Goal: Task Accomplishment & Management: Manage account settings

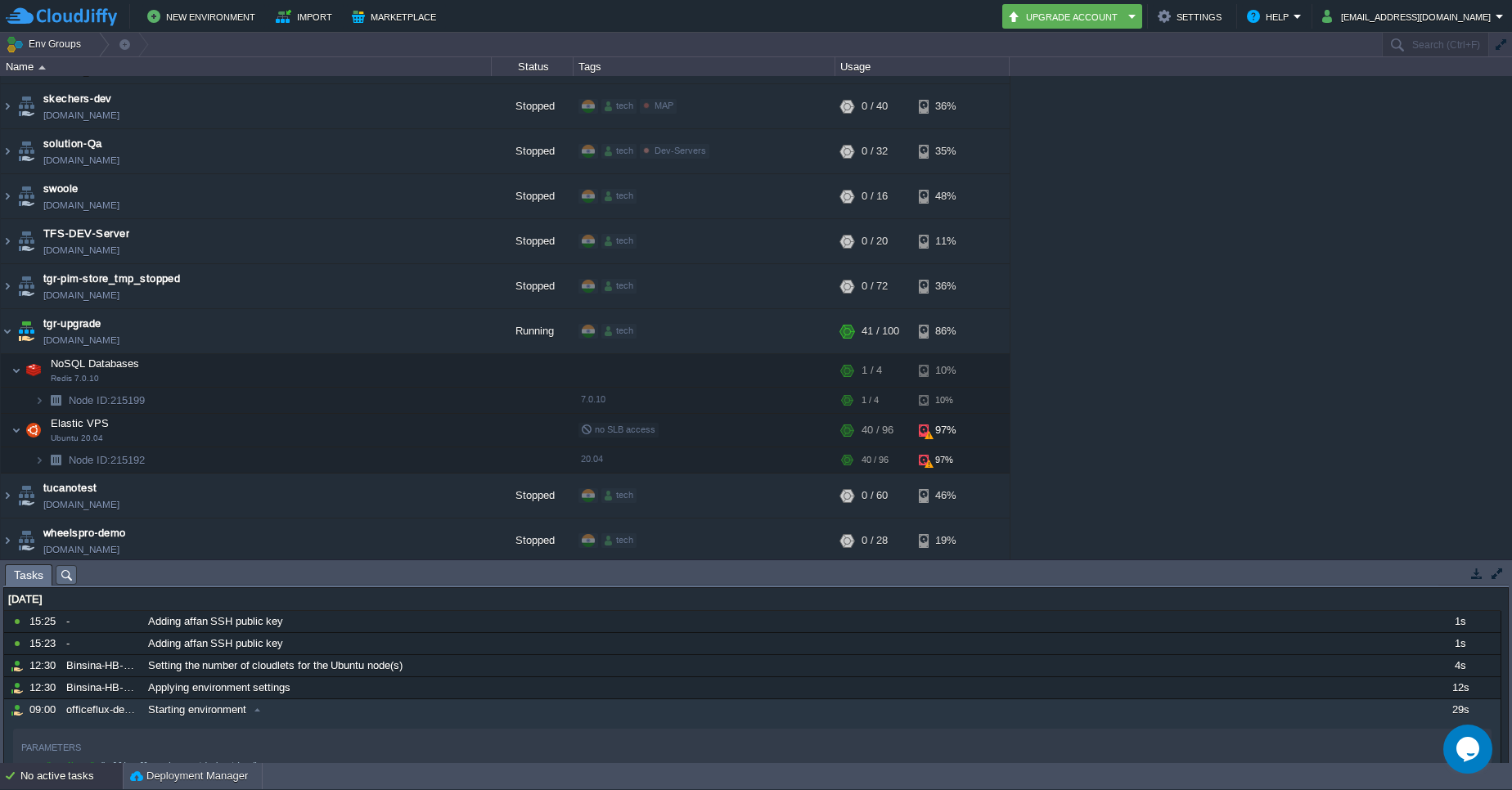
scroll to position [4466, 0]
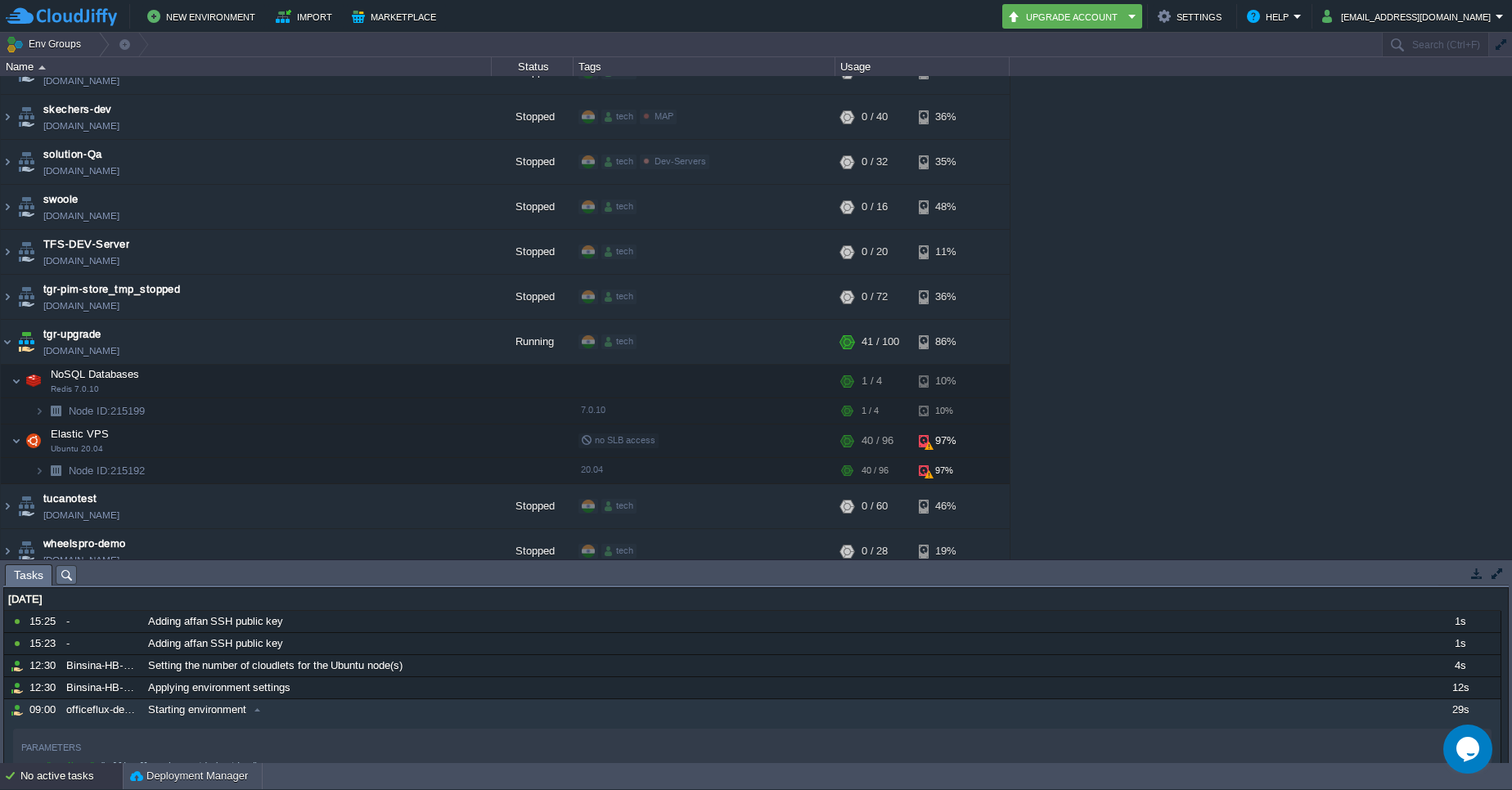
click at [1494, 572] on button "button" at bounding box center [1497, 573] width 15 height 15
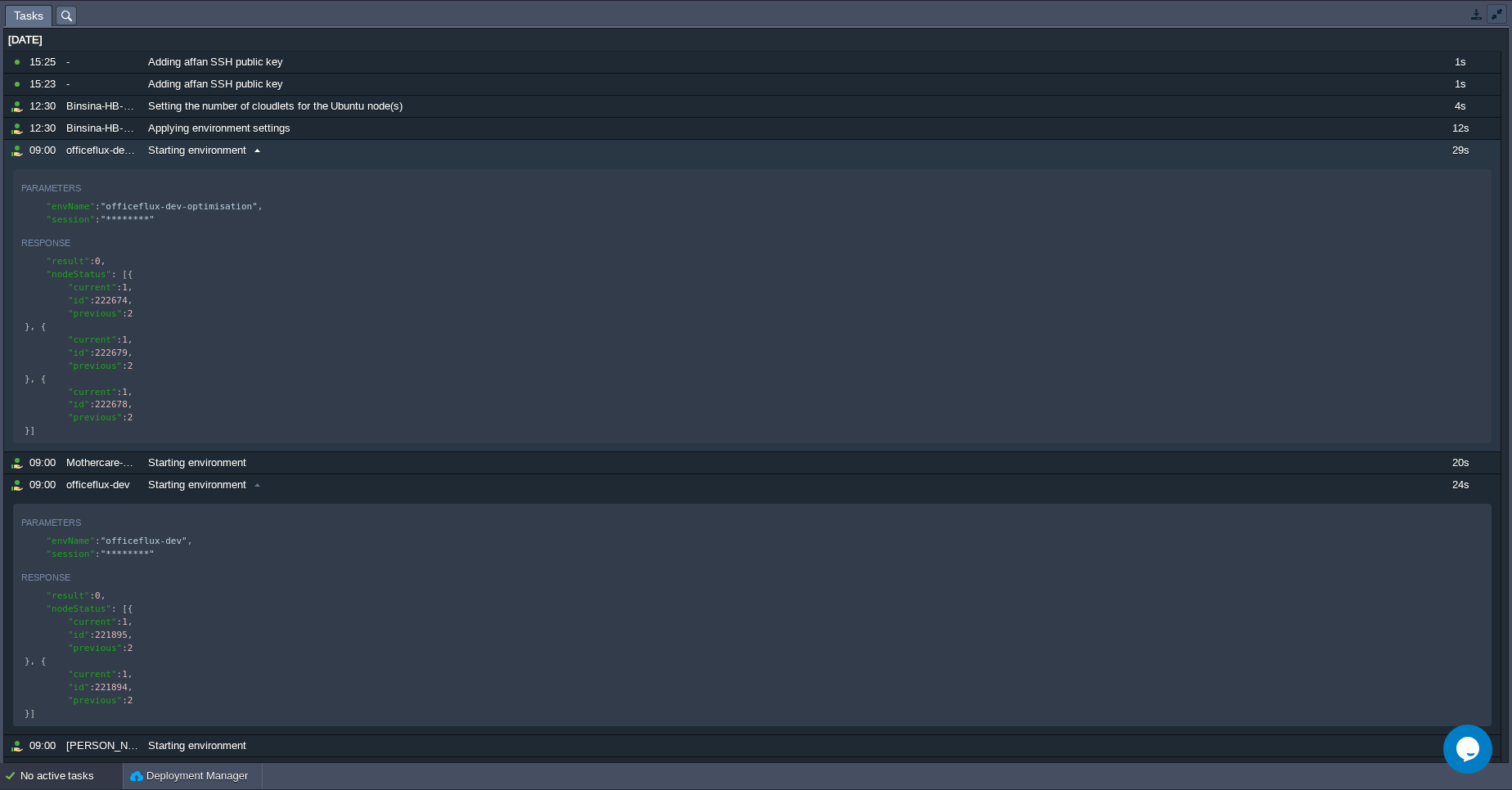
click at [1498, 17] on button "button" at bounding box center [1497, 14] width 15 height 15
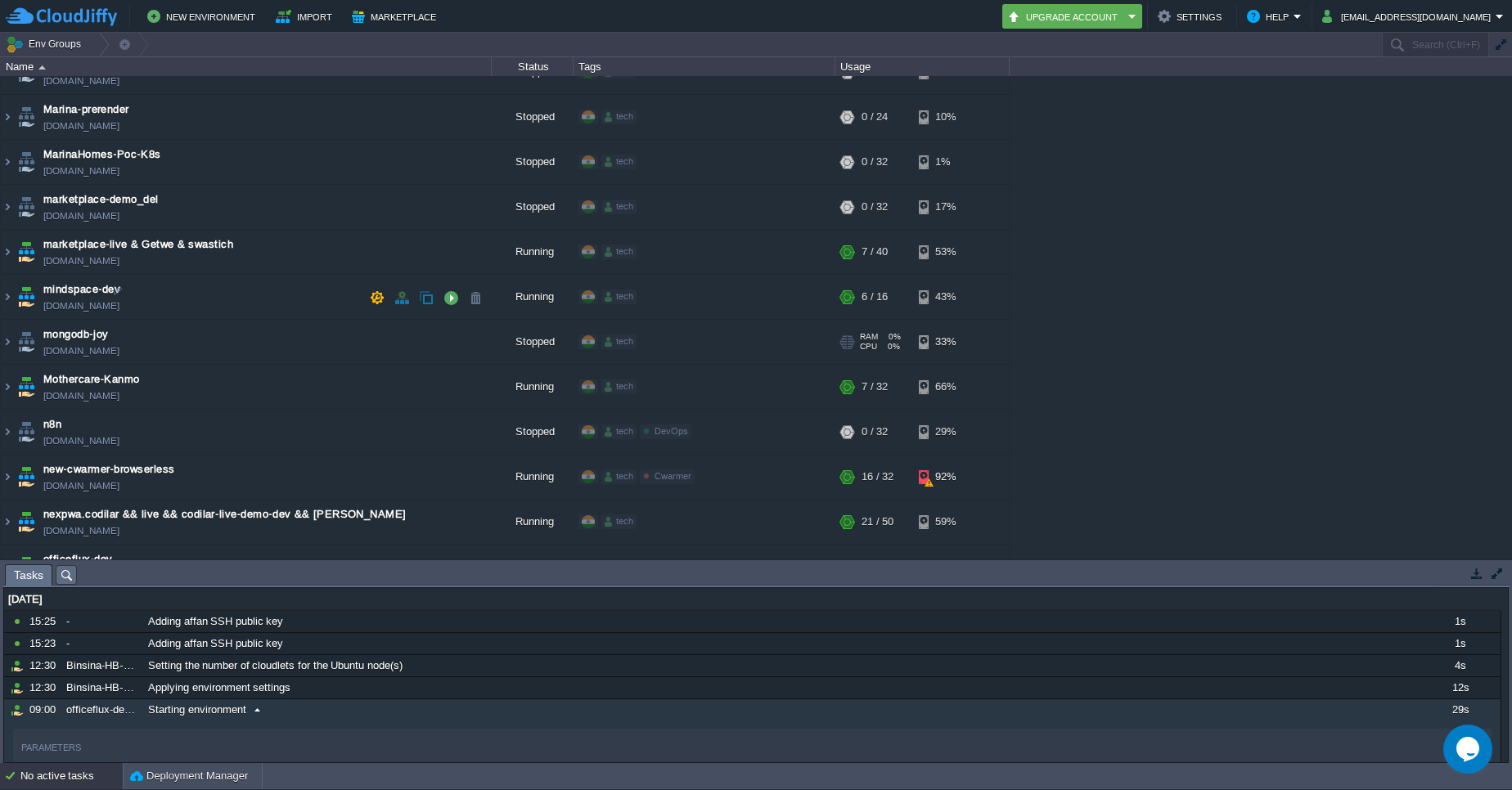
click at [609, 320] on div "tech + Add to Env Group" at bounding box center [704, 342] width 256 height 45
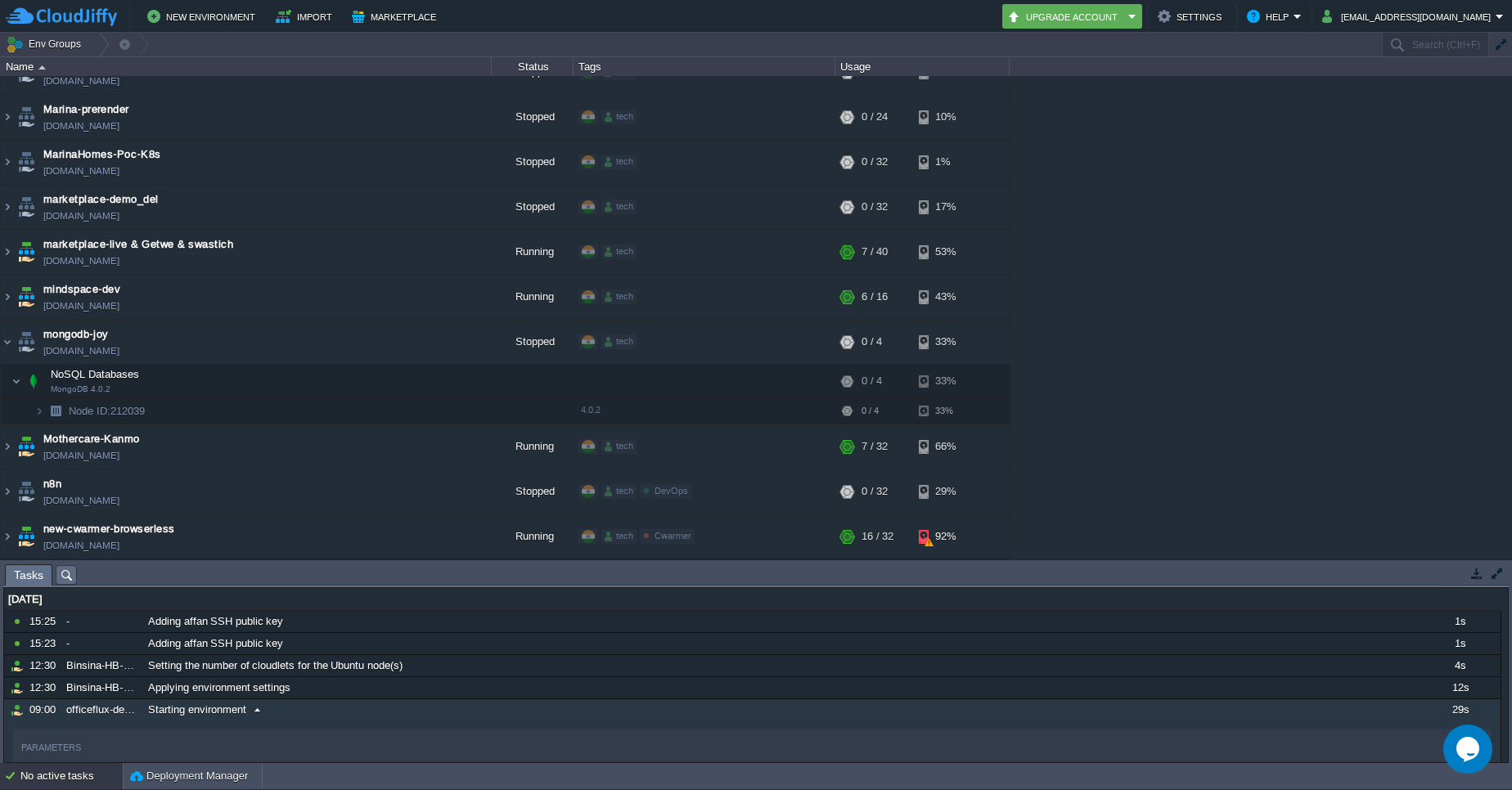
scroll to position [2004, 0]
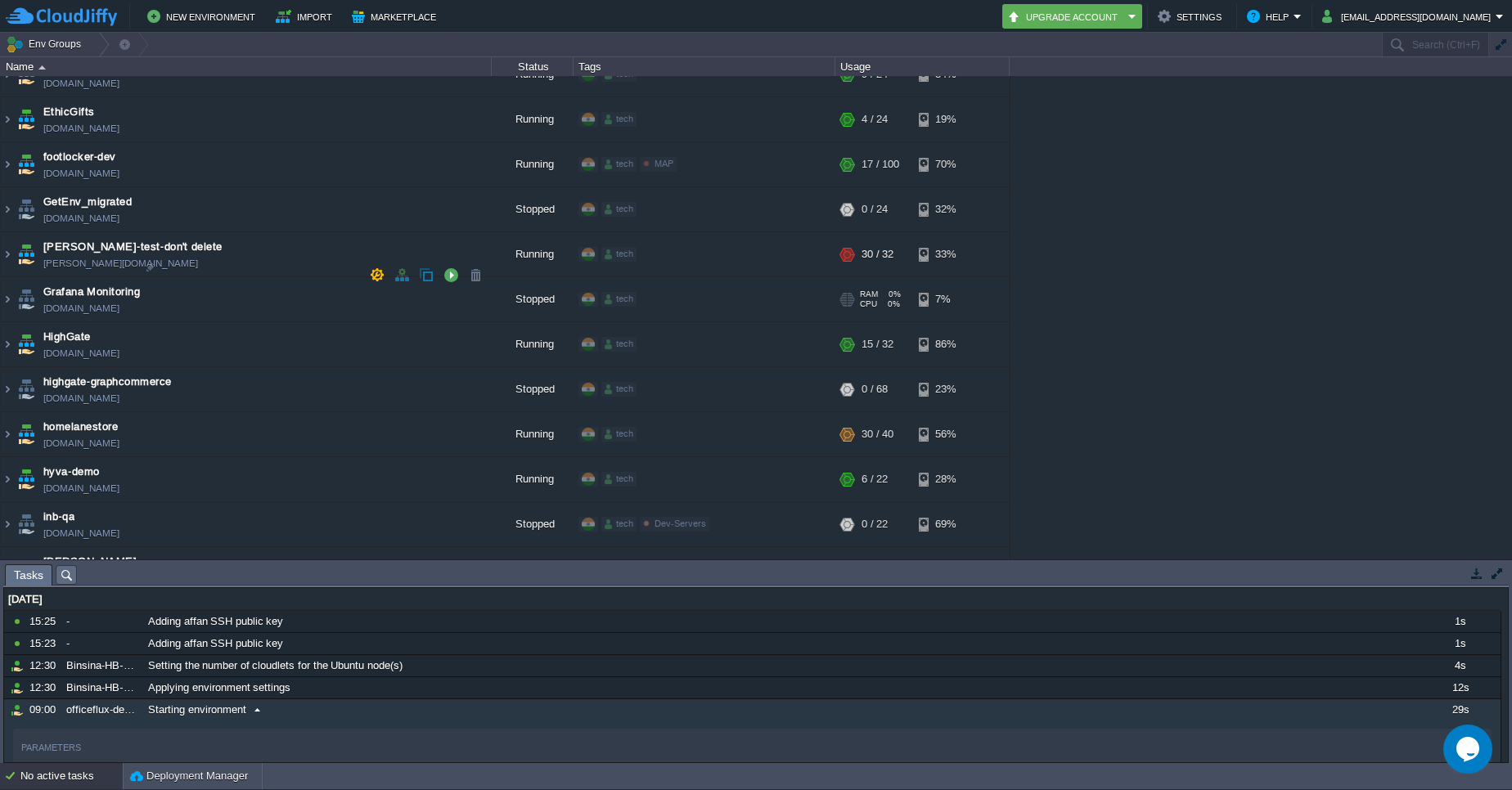
click at [609, 292] on span at bounding box center [608, 299] width 9 height 15
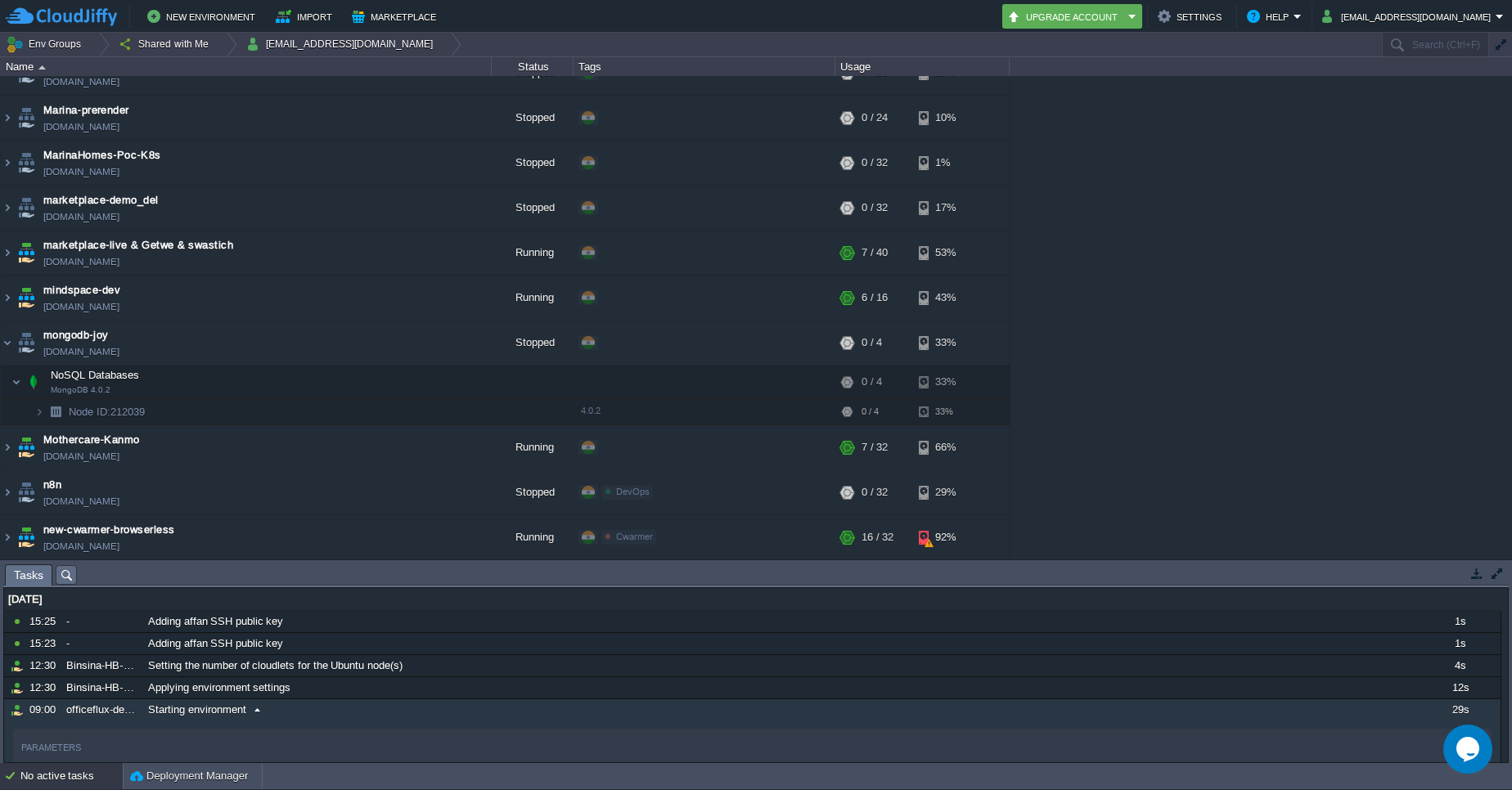
scroll to position [4525, 0]
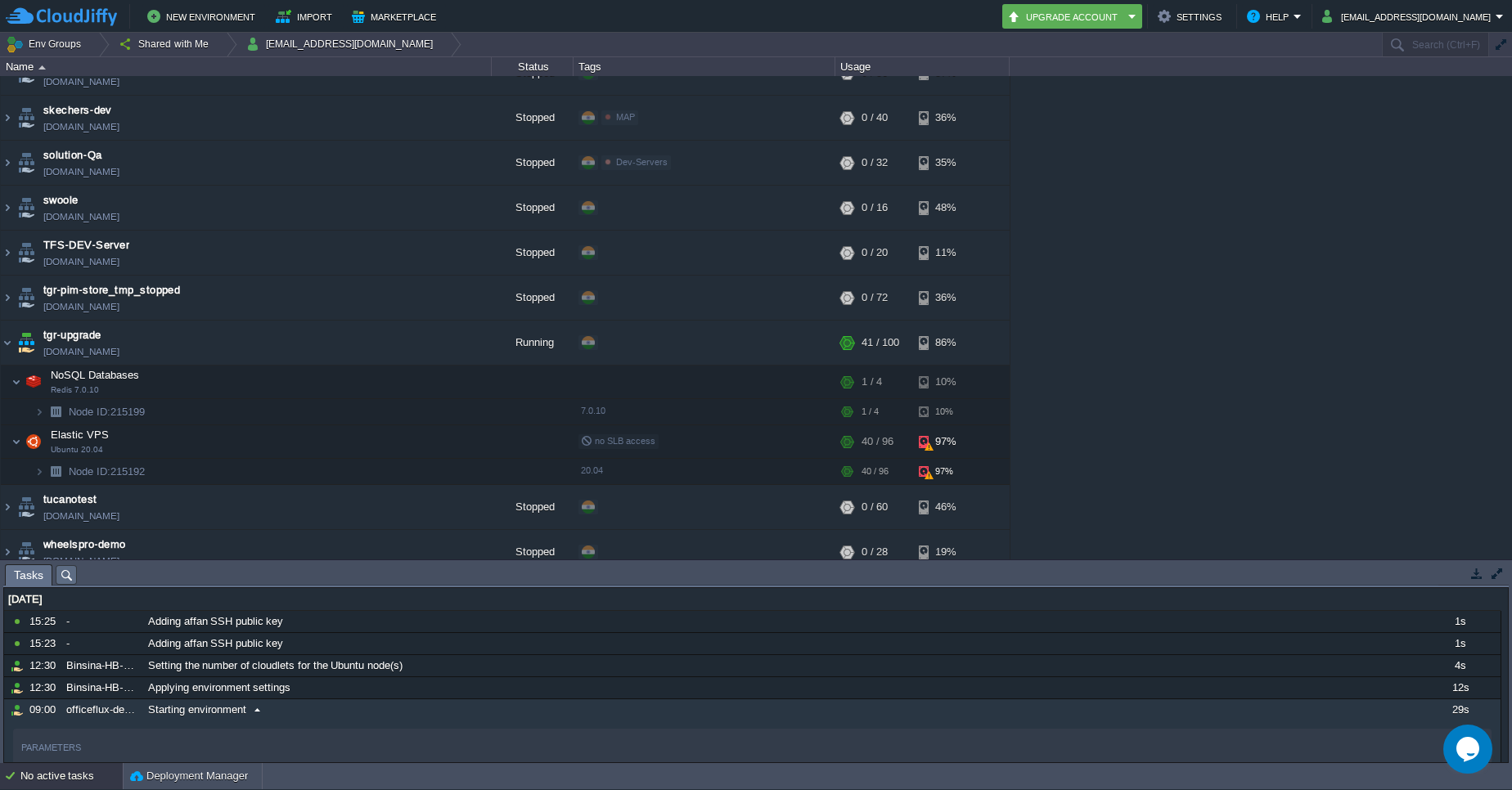
click at [1145, 408] on div "1stdirectpools [DOMAIN_NAME] Stopped + Add to Env Group RAM 0% CPU 0% 0 / 33 42…" at bounding box center [756, 318] width 1512 height 484
click at [1087, 325] on div "1stdirectpools [DOMAIN_NAME] Stopped + Add to Env Group RAM 0% CPU 0% 0 / 33 42…" at bounding box center [756, 318] width 1512 height 484
click at [4, 321] on img at bounding box center [7, 342] width 13 height 44
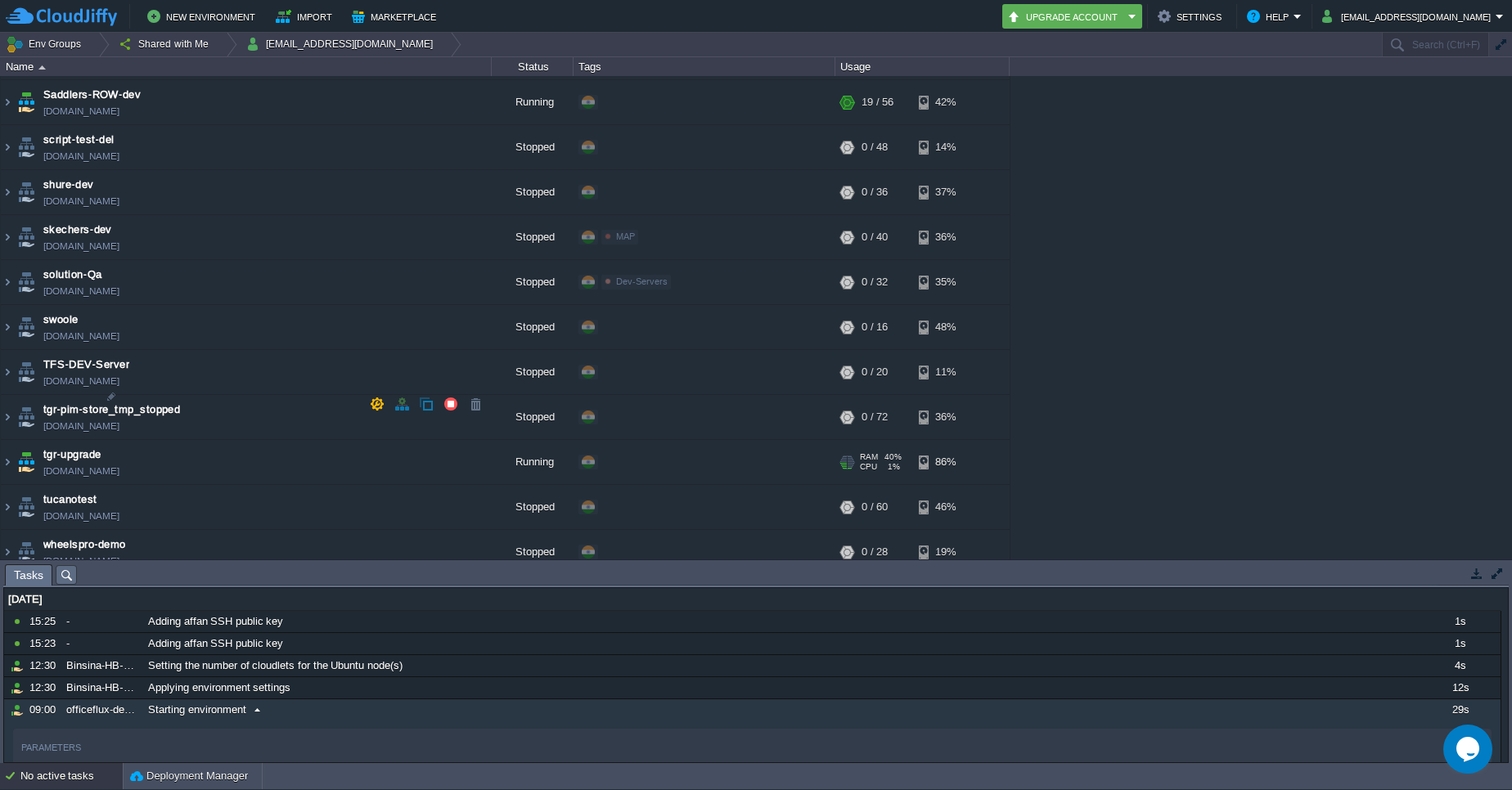
scroll to position [4407, 0]
click at [7, 483] on img at bounding box center [7, 505] width 13 height 44
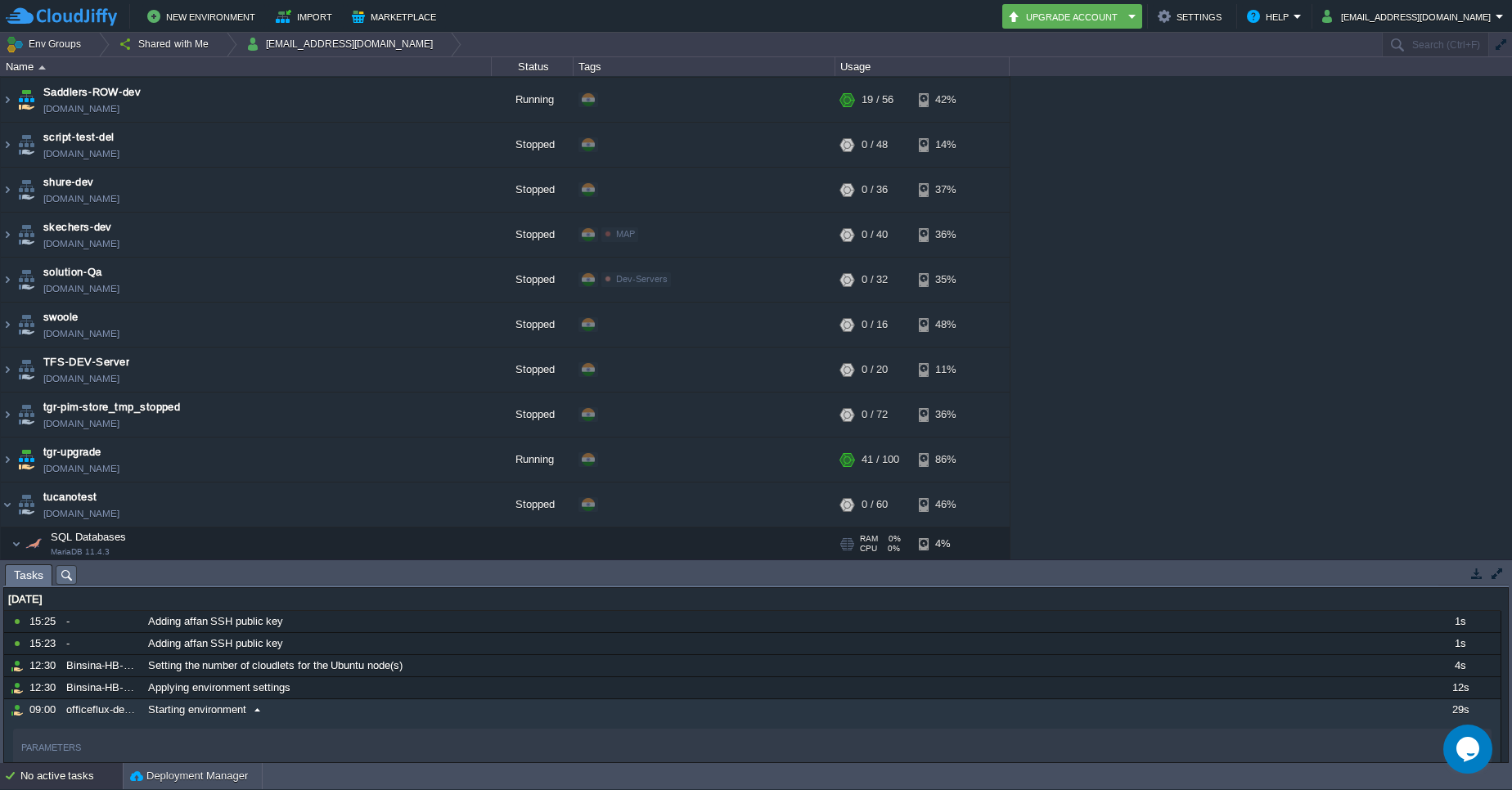
scroll to position [4525, 0]
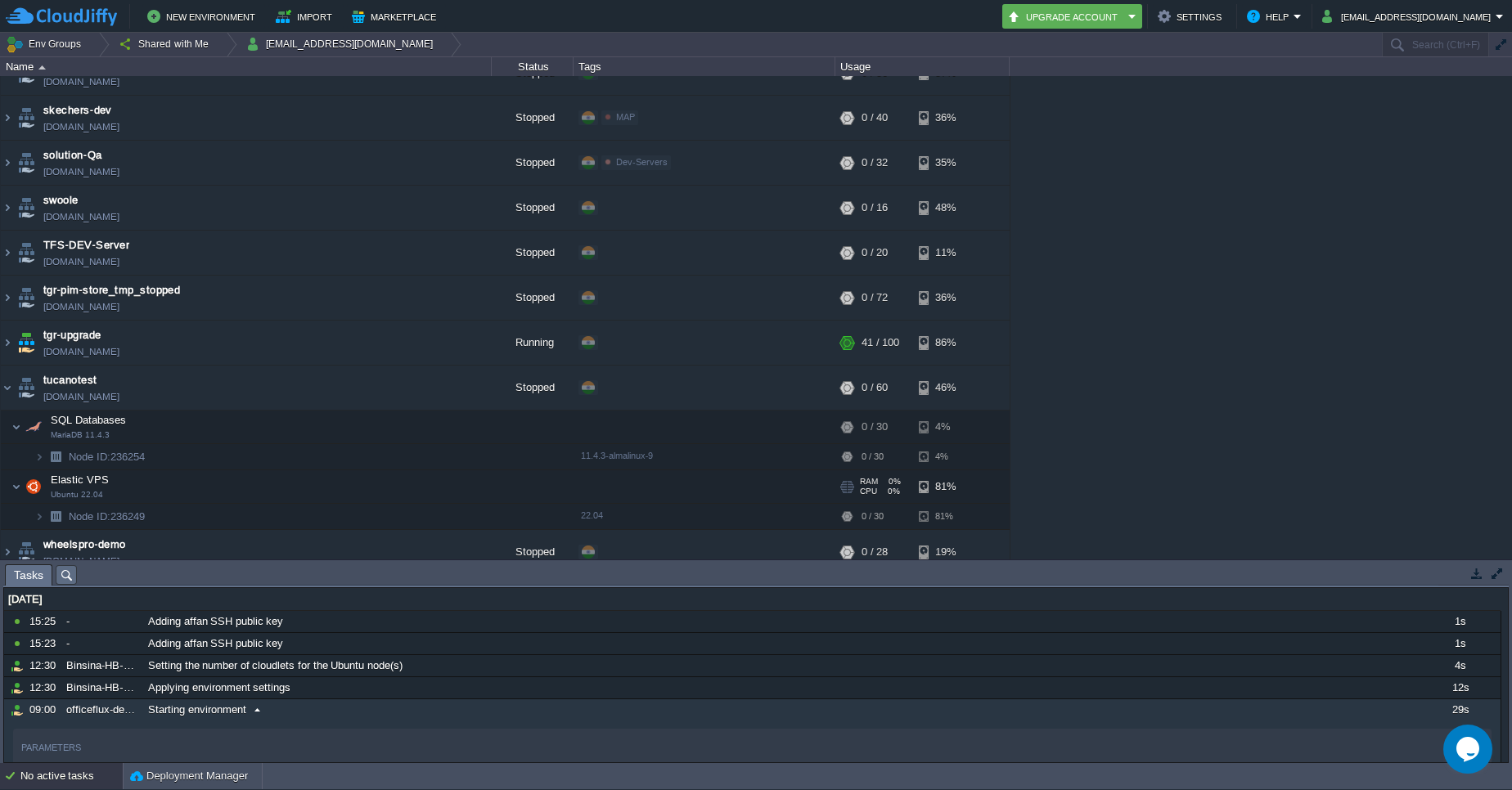
click at [136, 471] on td "Elastic VPS Ubuntu 22.04" at bounding box center [246, 487] width 490 height 34
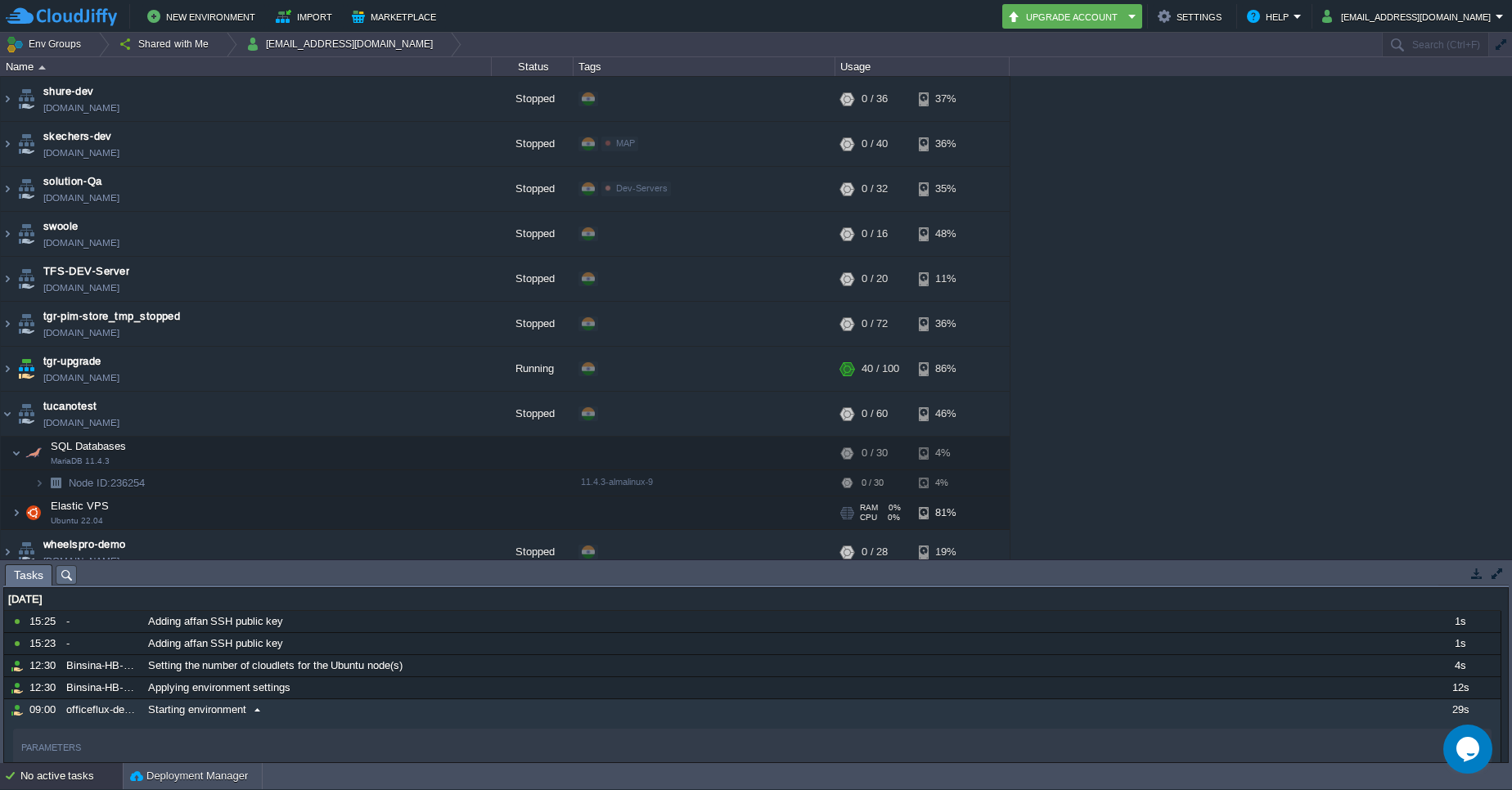
scroll to position [4499, 0]
click at [125, 536] on span "wheelspro-demo" at bounding box center [84, 544] width 83 height 17
click at [63, 369] on span "[DOMAIN_NAME]" at bounding box center [81, 377] width 76 height 17
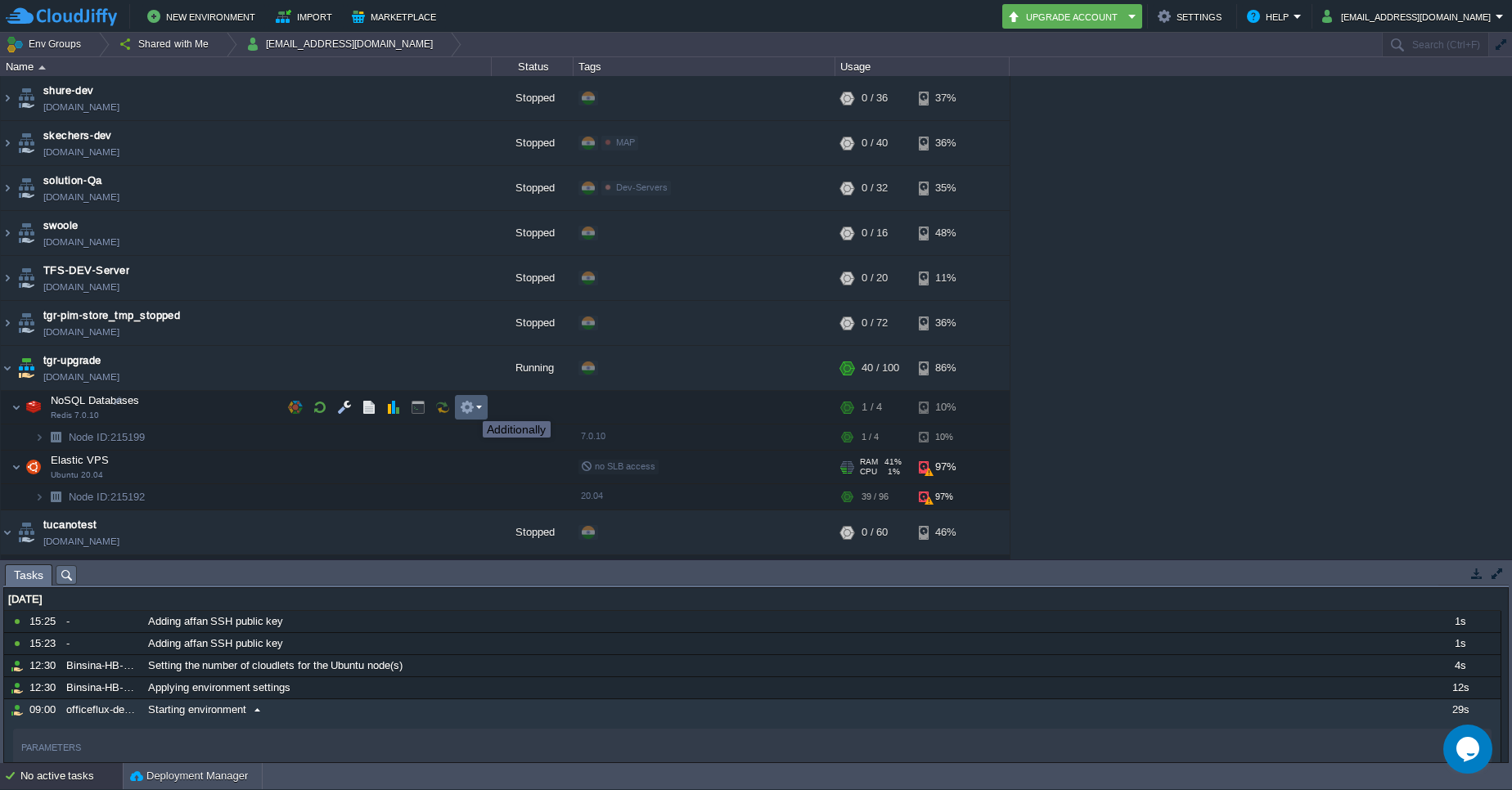
click at [471, 407] on button "button" at bounding box center [467, 408] width 15 height 15
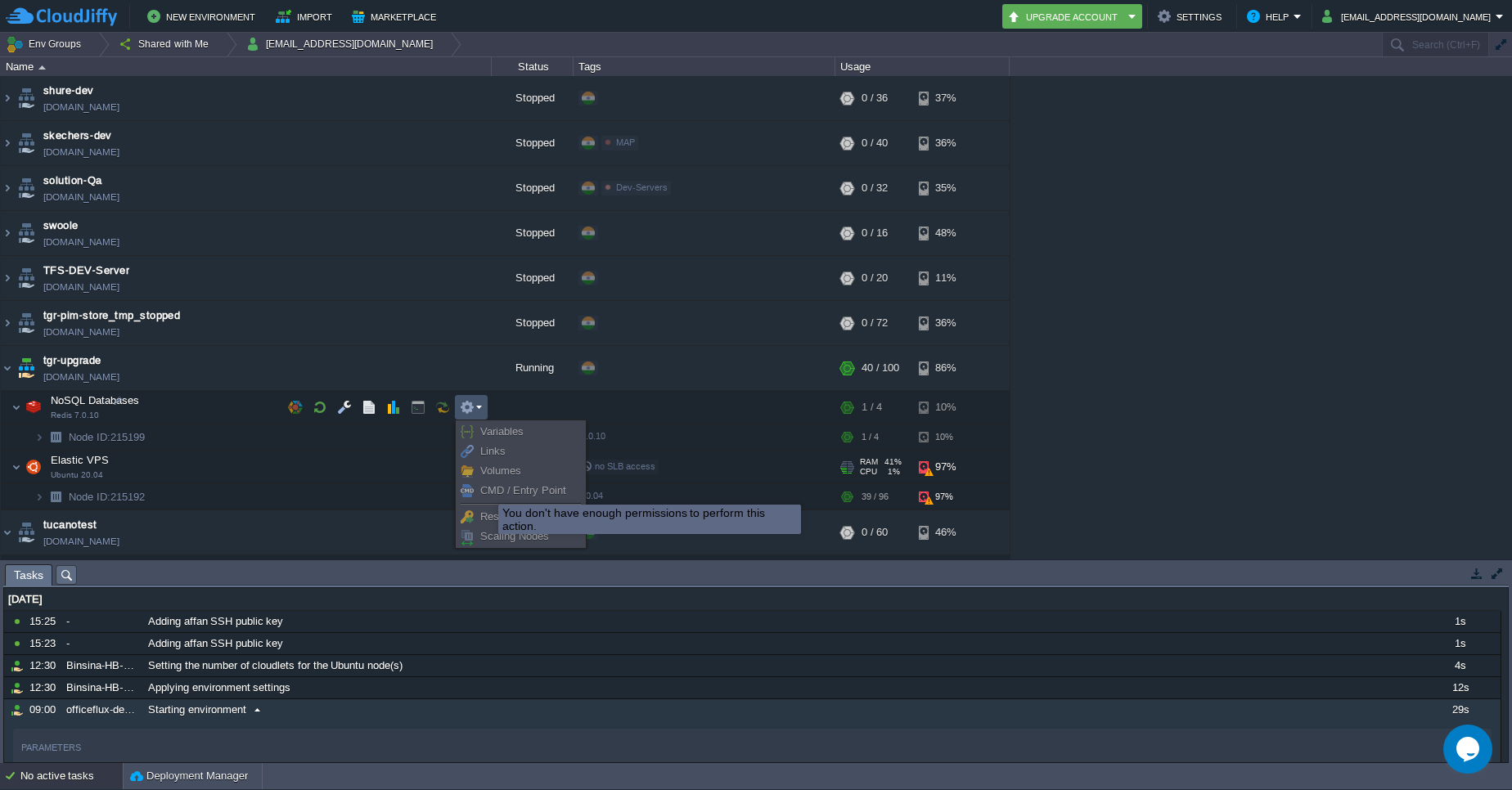
click at [486, 490] on span "CMD / Entry Point" at bounding box center [524, 491] width 86 height 12
